Goal: Information Seeking & Learning: Learn about a topic

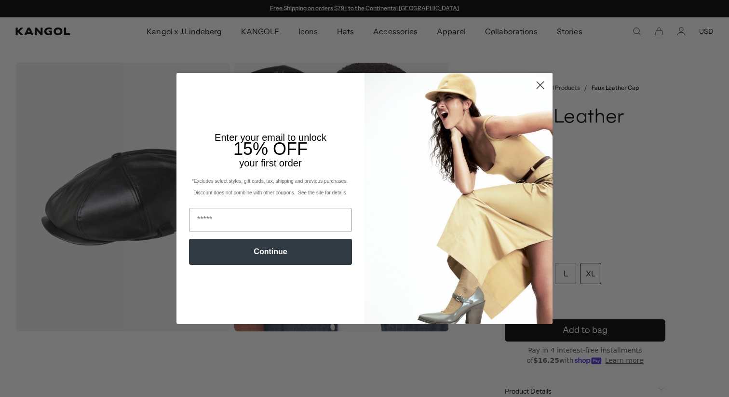
click at [532, 83] on circle "Close dialog" at bounding box center [540, 85] width 16 height 16
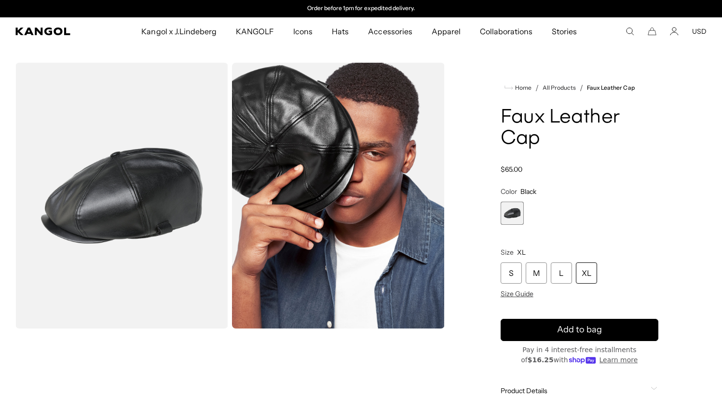
click at [498, 55] on section "Loading... Home / All Products / Faux Leather Cap Faux Leather Cap Regular pric…" at bounding box center [361, 265] width 722 height 440
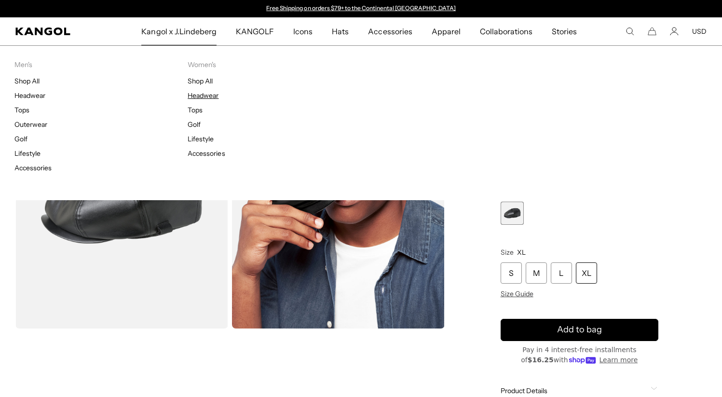
click at [209, 95] on link "Headwear" at bounding box center [202, 95] width 31 height 9
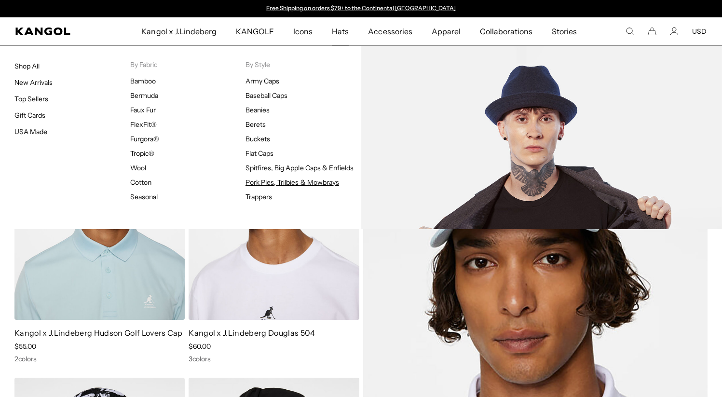
click at [266, 183] on link "Pork Pies, Trilbies & Mowbrays" at bounding box center [292, 182] width 94 height 9
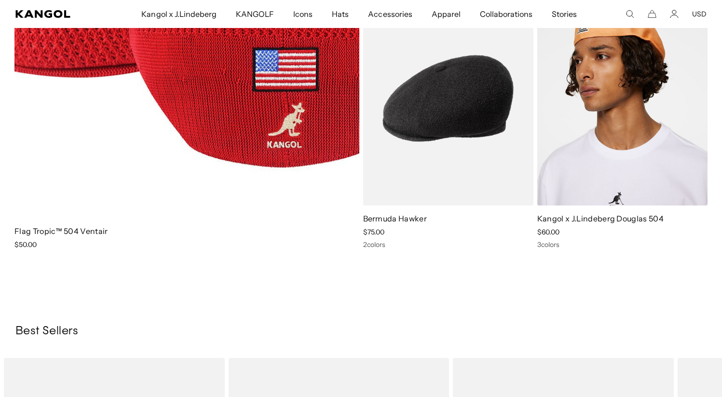
scroll to position [4267, 0]
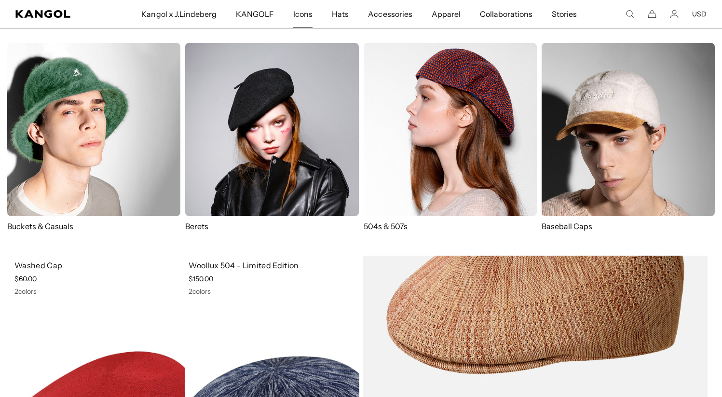
scroll to position [0, 0]
click at [106, 121] on img at bounding box center [93, 129] width 173 height 173
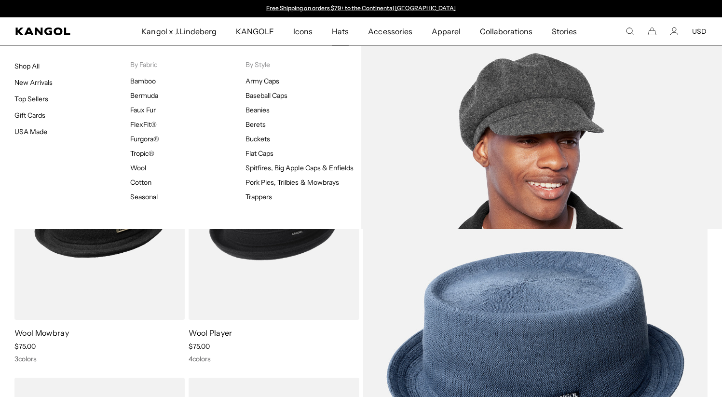
click at [271, 170] on link "Spitfires, Big Apple Caps & Enfields" at bounding box center [299, 167] width 108 height 9
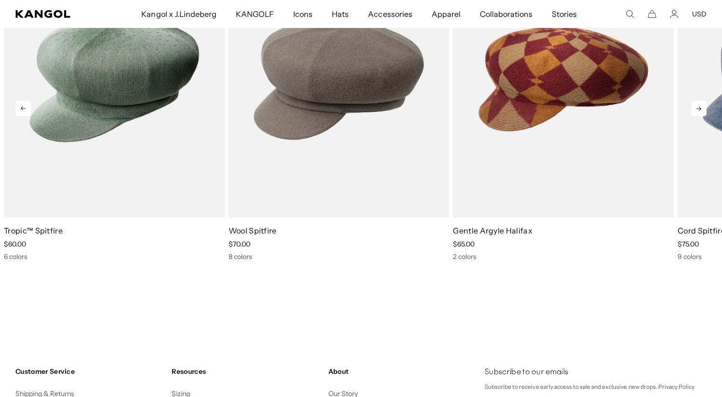
scroll to position [1089, 0]
click at [697, 107] on icon at bounding box center [698, 108] width 15 height 15
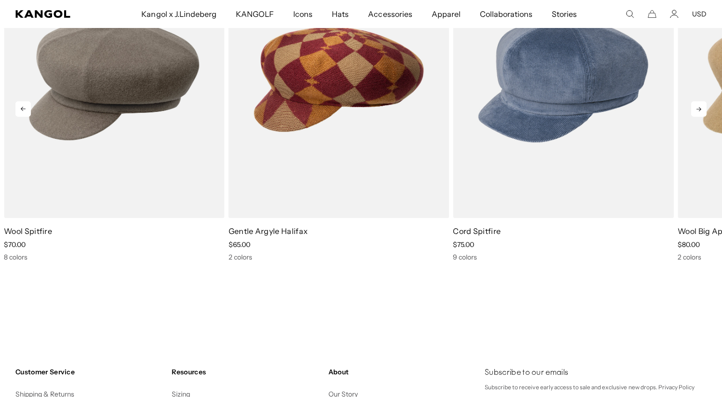
scroll to position [0, 0]
click at [697, 107] on icon at bounding box center [698, 108] width 15 height 15
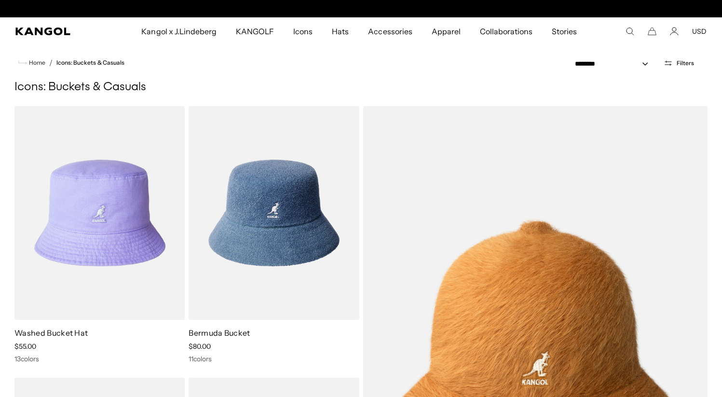
scroll to position [0, 199]
